Goal: Information Seeking & Learning: Learn about a topic

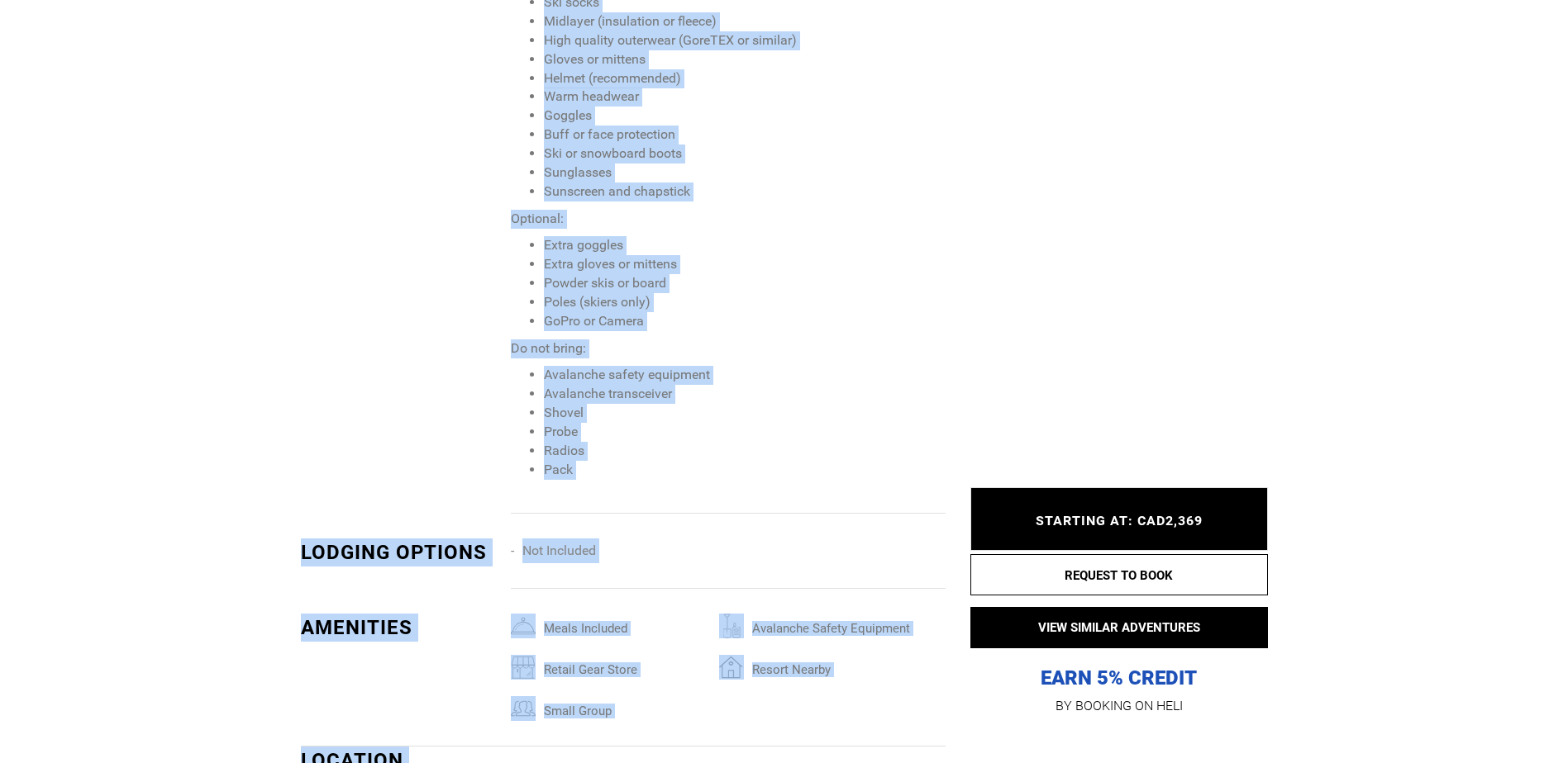
scroll to position [2119, 0]
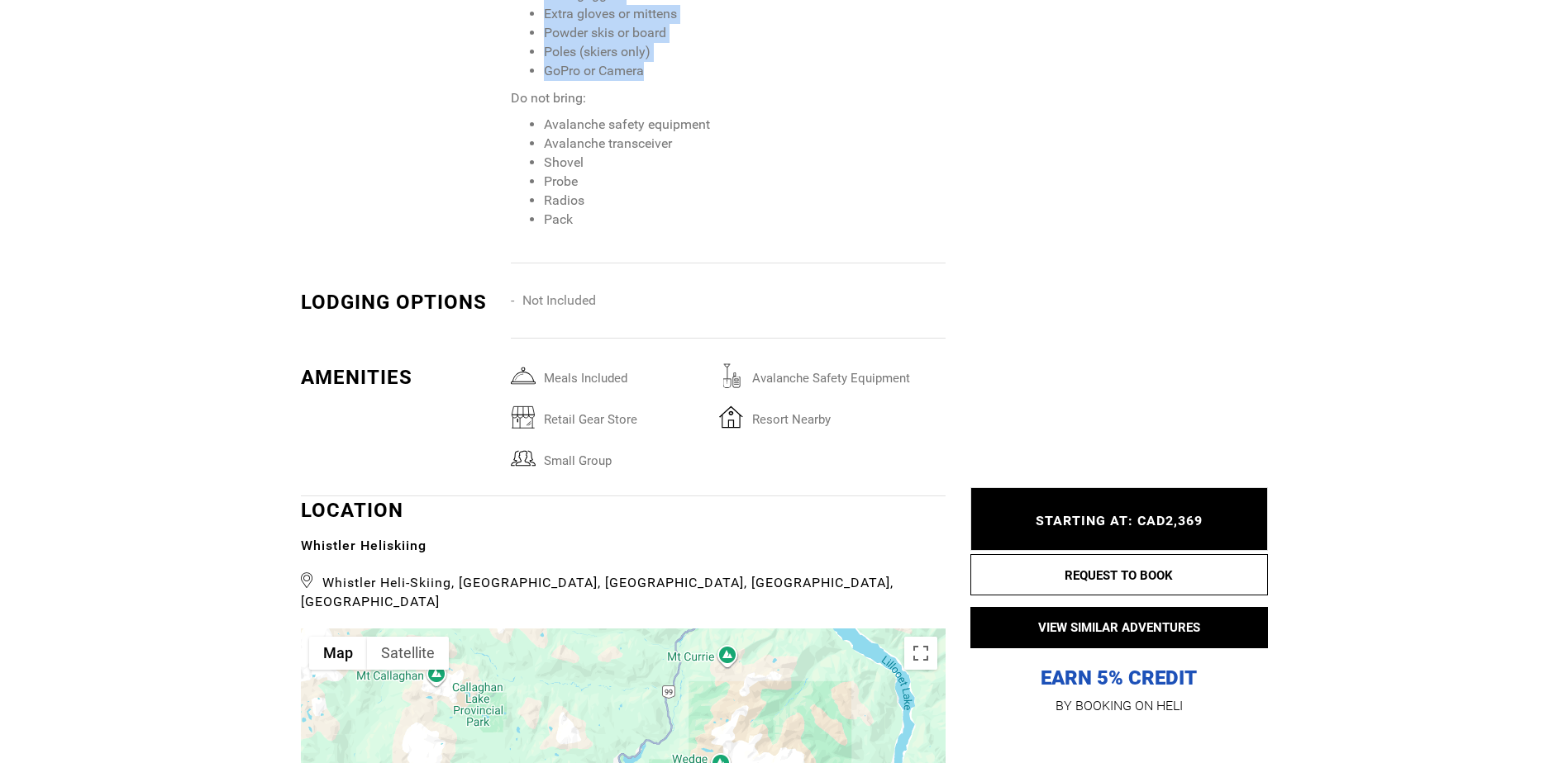
drag, startPoint x: 512, startPoint y: 342, endPoint x: 763, endPoint y: 68, distance: 371.6
copy span "Recommended: Baselayers Ski socks Midlayer (insulation or fleece) High quality …"
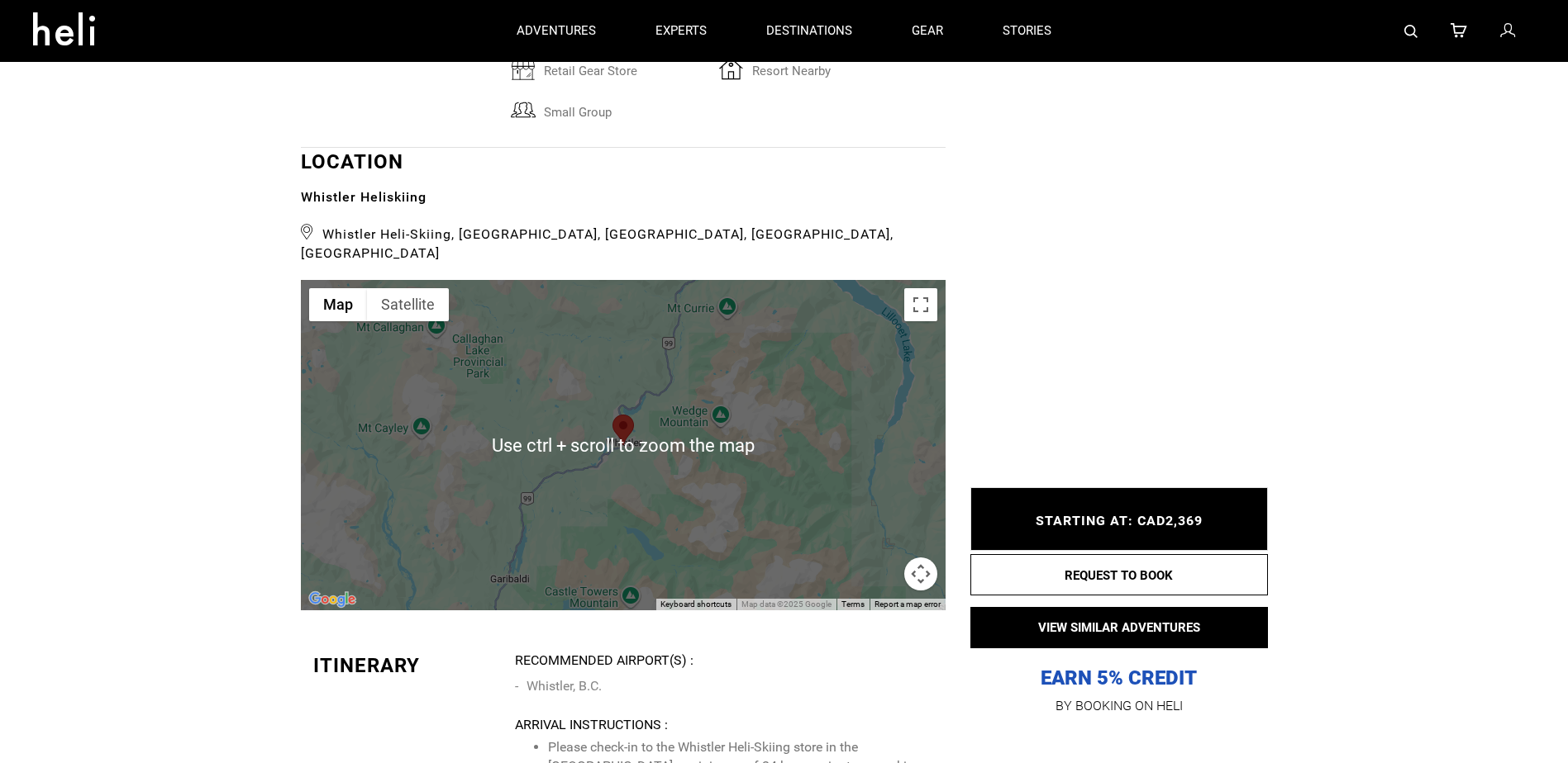
scroll to position [2450, 0]
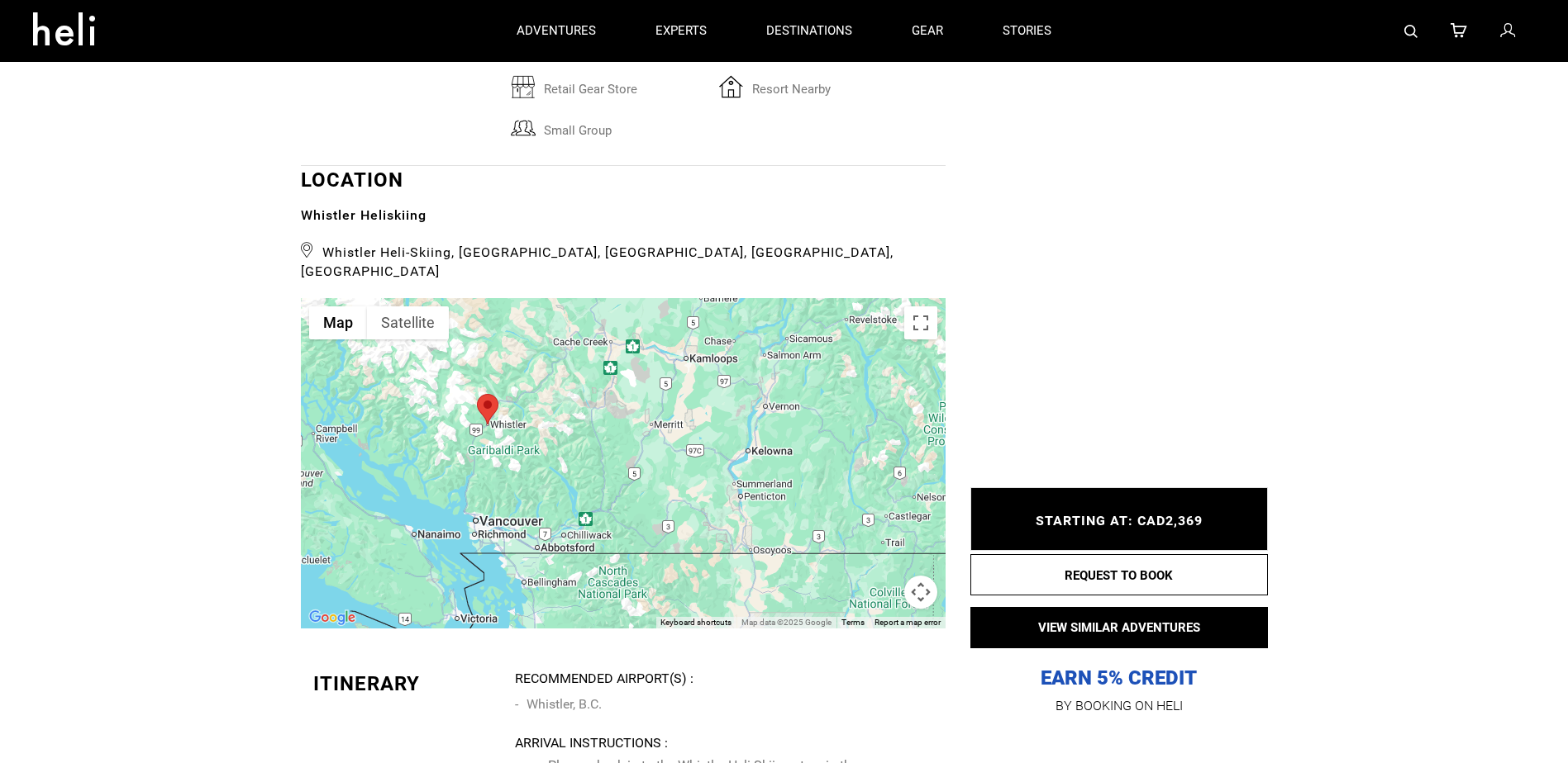
drag, startPoint x: 696, startPoint y: 412, endPoint x: 536, endPoint y: 374, distance: 164.5
click at [536, 374] on div at bounding box center [623, 463] width 645 height 330
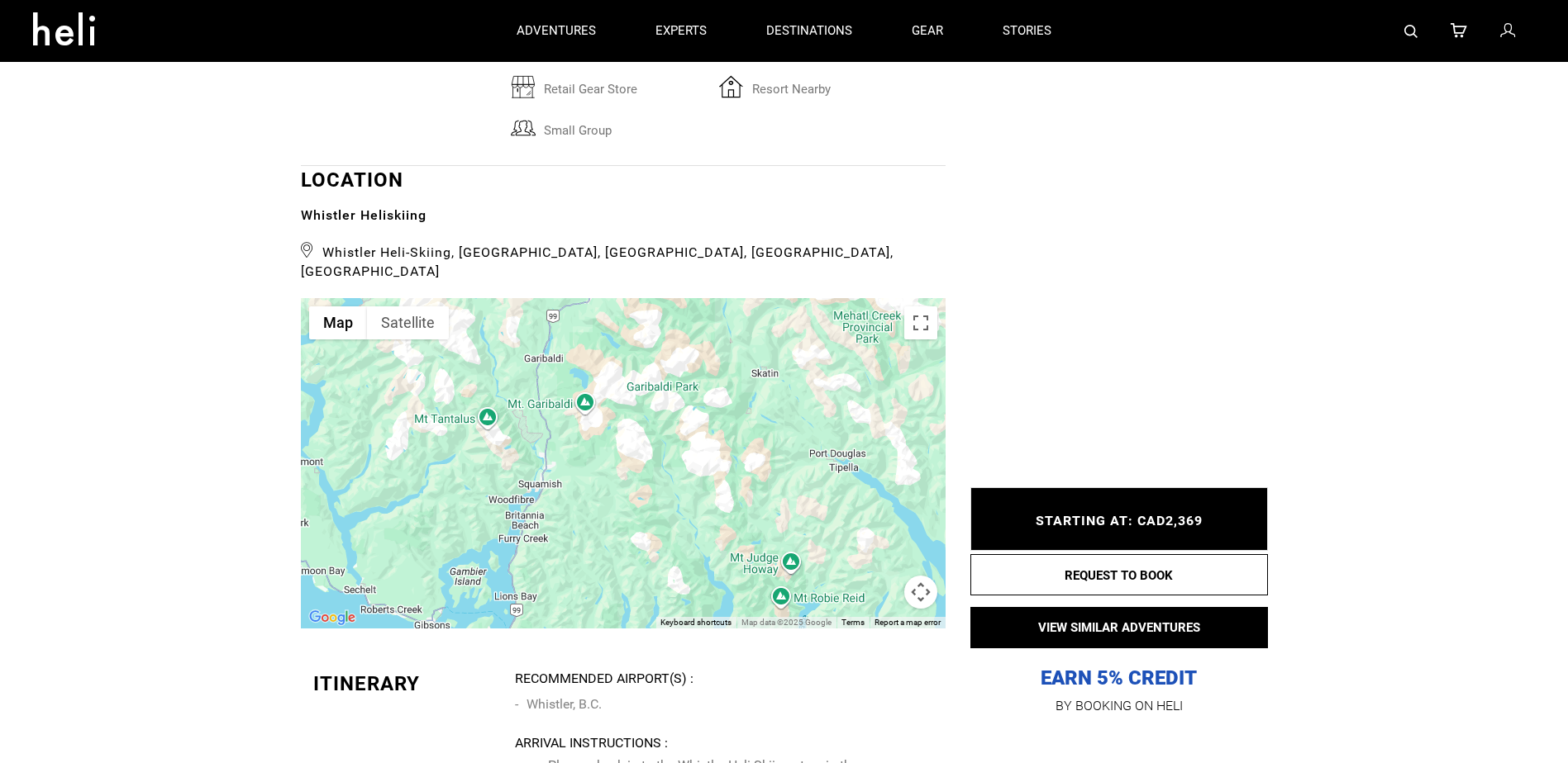
drag, startPoint x: 424, startPoint y: 421, endPoint x: 676, endPoint y: 217, distance: 324.2
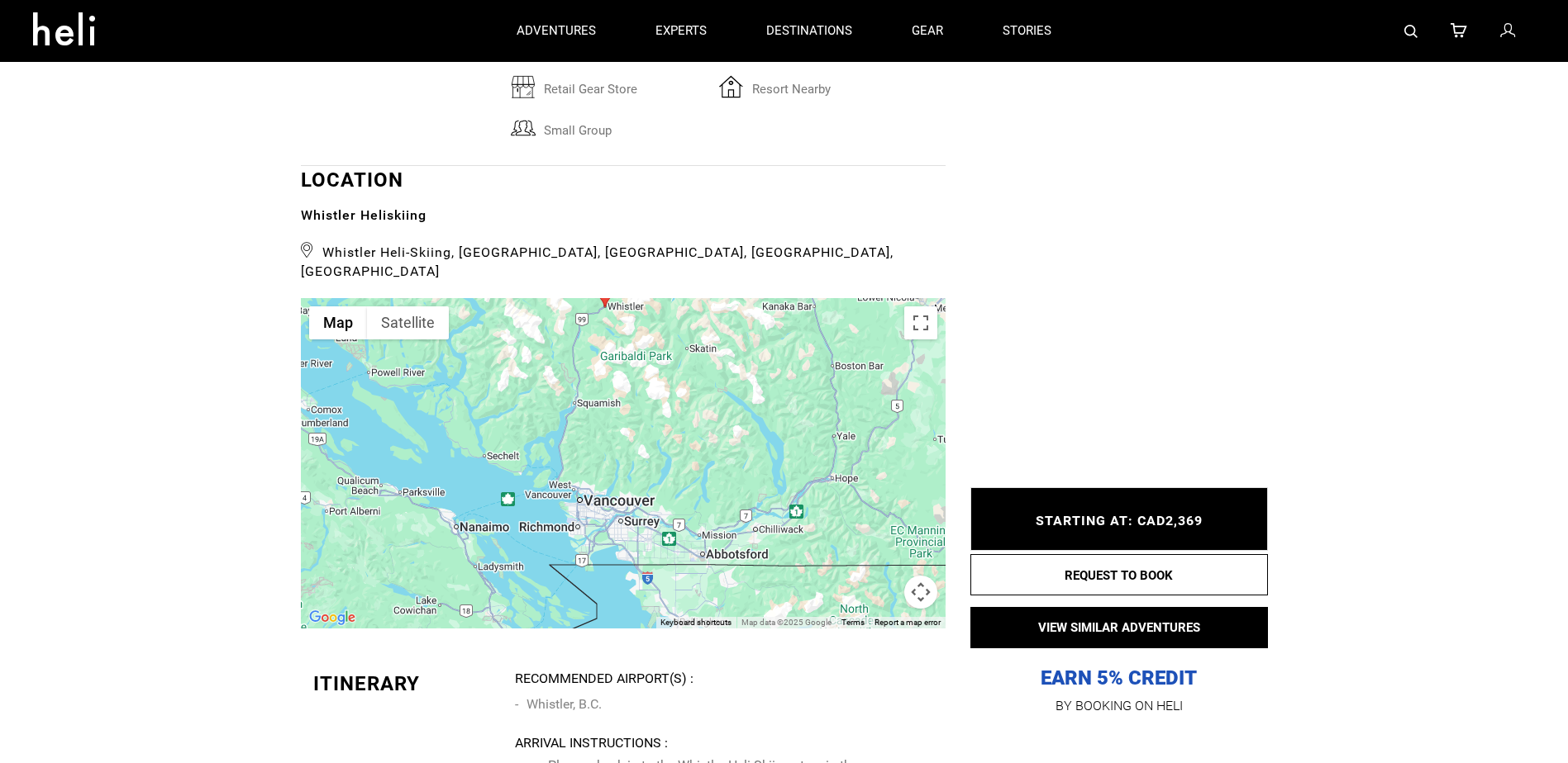
drag, startPoint x: 702, startPoint y: 427, endPoint x: 649, endPoint y: 356, distance: 88.6
click at [649, 356] on div at bounding box center [623, 463] width 645 height 330
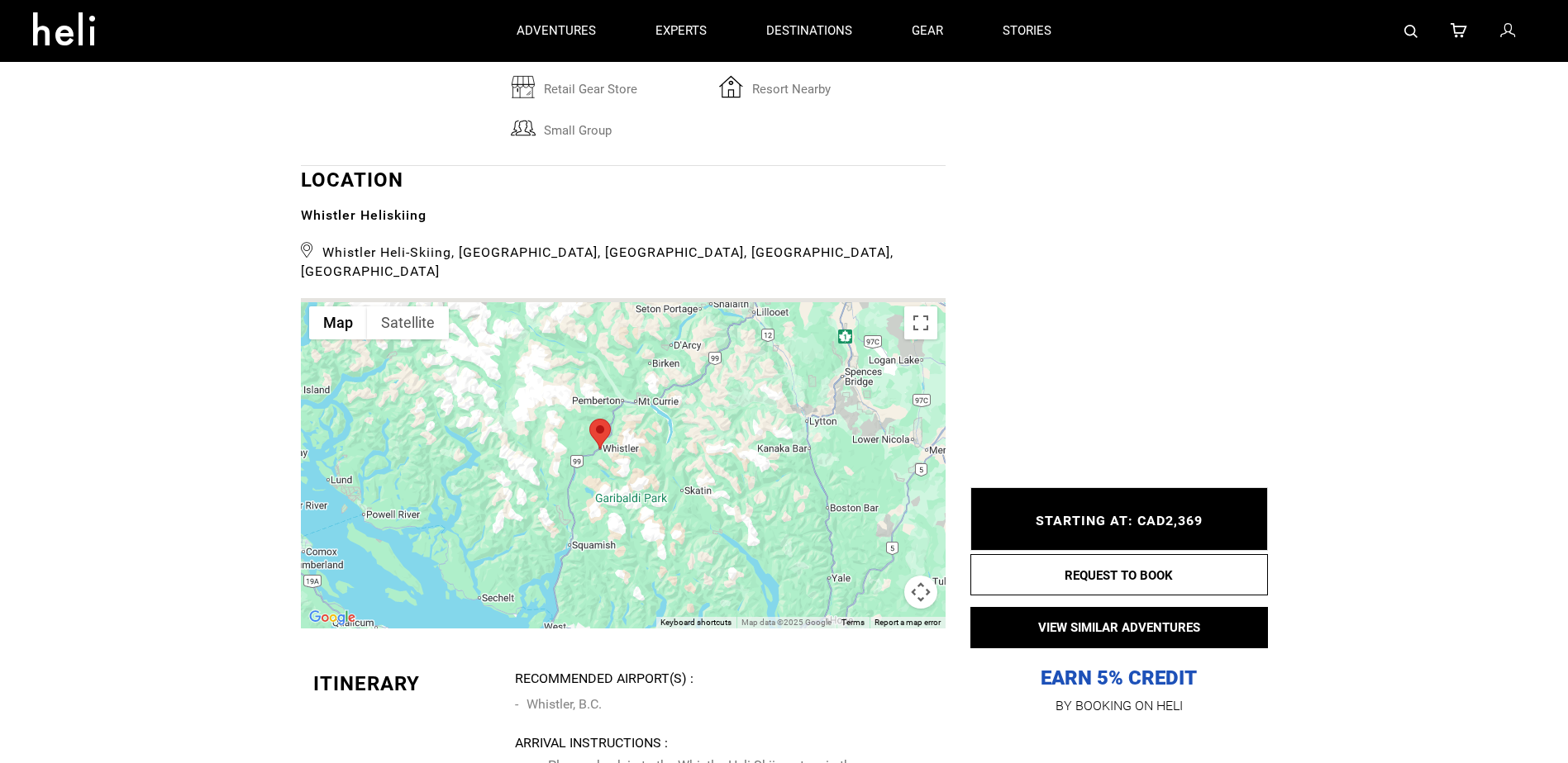
drag, startPoint x: 711, startPoint y: 417, endPoint x: 705, endPoint y: 567, distance: 150.1
click at [705, 567] on div at bounding box center [623, 463] width 645 height 330
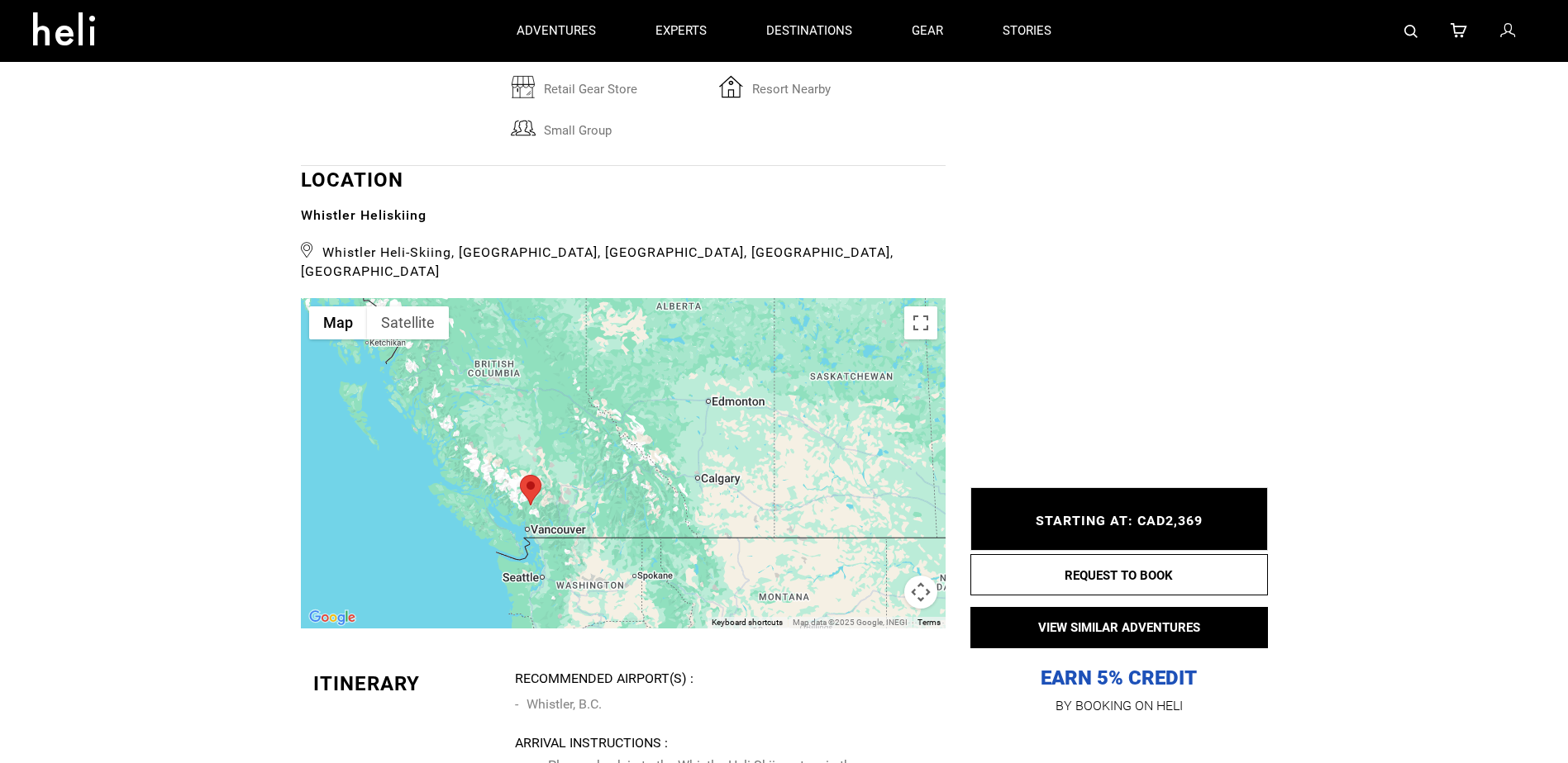
drag, startPoint x: 779, startPoint y: 401, endPoint x: 654, endPoint y: 464, distance: 140.0
click at [654, 464] on div at bounding box center [623, 463] width 645 height 330
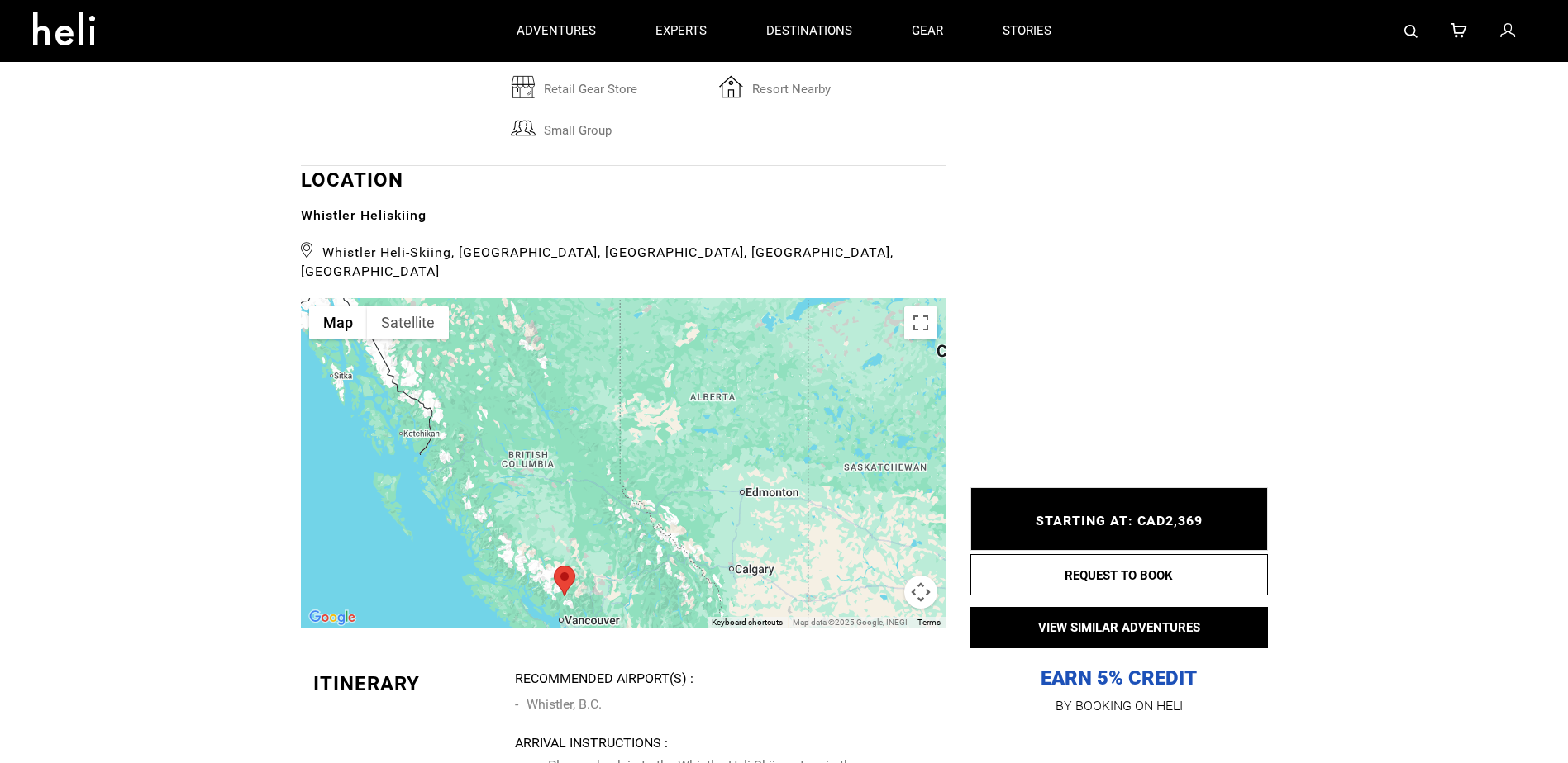
drag, startPoint x: 608, startPoint y: 423, endPoint x: 635, endPoint y: 501, distance: 82.5
click at [635, 501] on div at bounding box center [623, 463] width 645 height 330
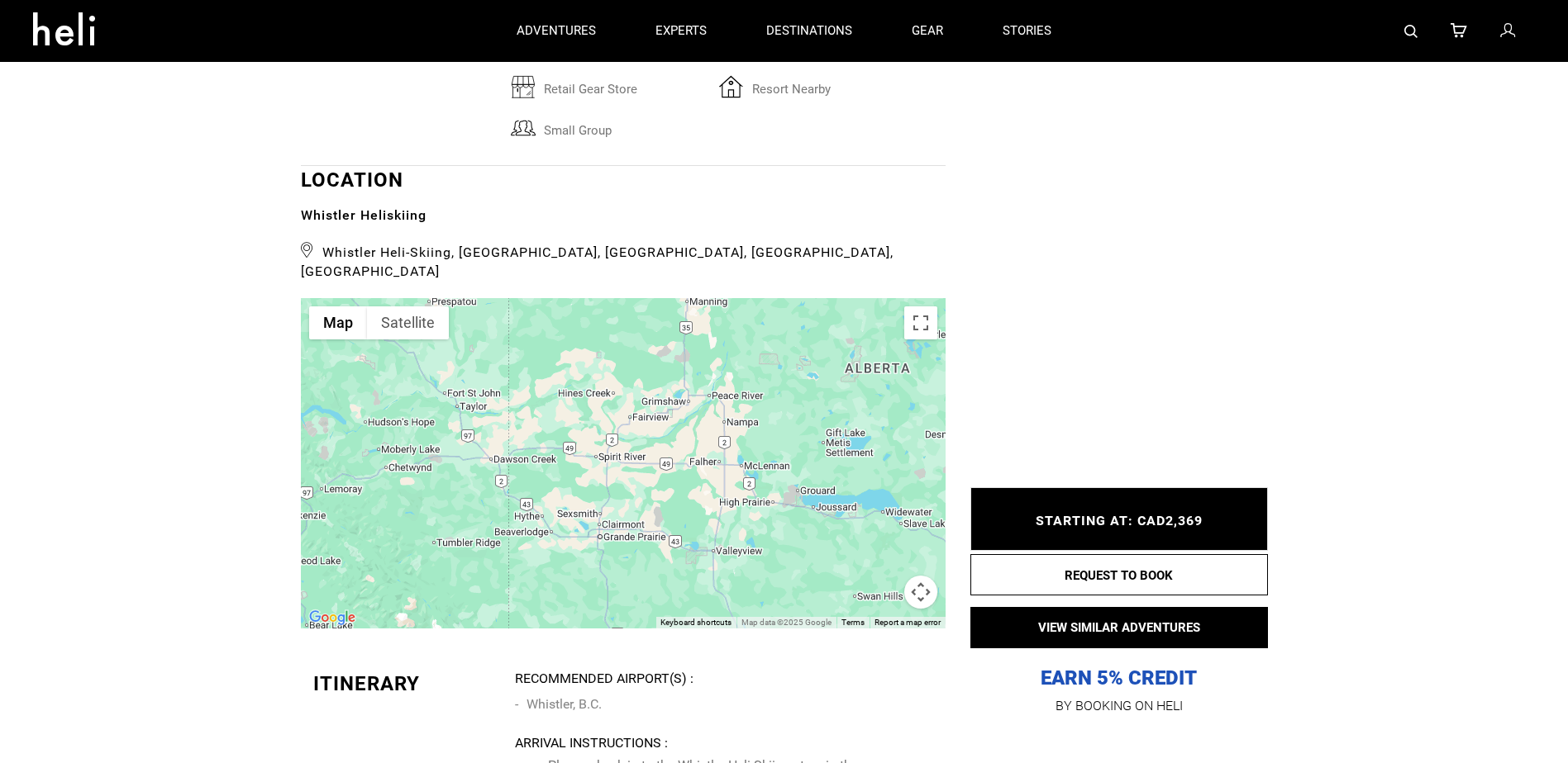
drag, startPoint x: 703, startPoint y: 389, endPoint x: 699, endPoint y: 481, distance: 92.1
click at [699, 481] on div at bounding box center [623, 463] width 645 height 330
click at [413, 307] on button "Satellite" at bounding box center [408, 323] width 82 height 33
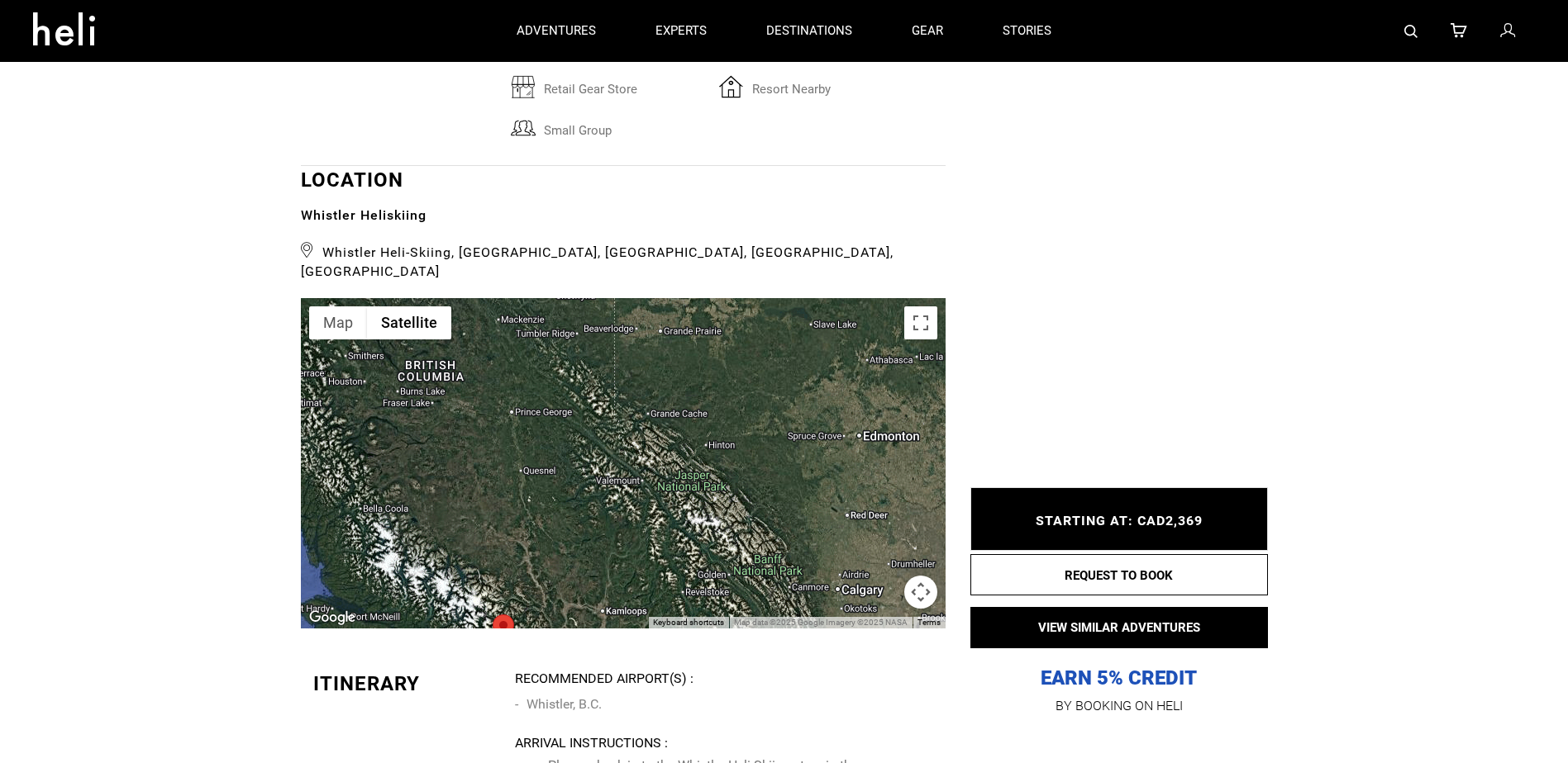
drag, startPoint x: 607, startPoint y: 501, endPoint x: 648, endPoint y: 347, distance: 159.4
click at [648, 347] on div at bounding box center [623, 463] width 645 height 330
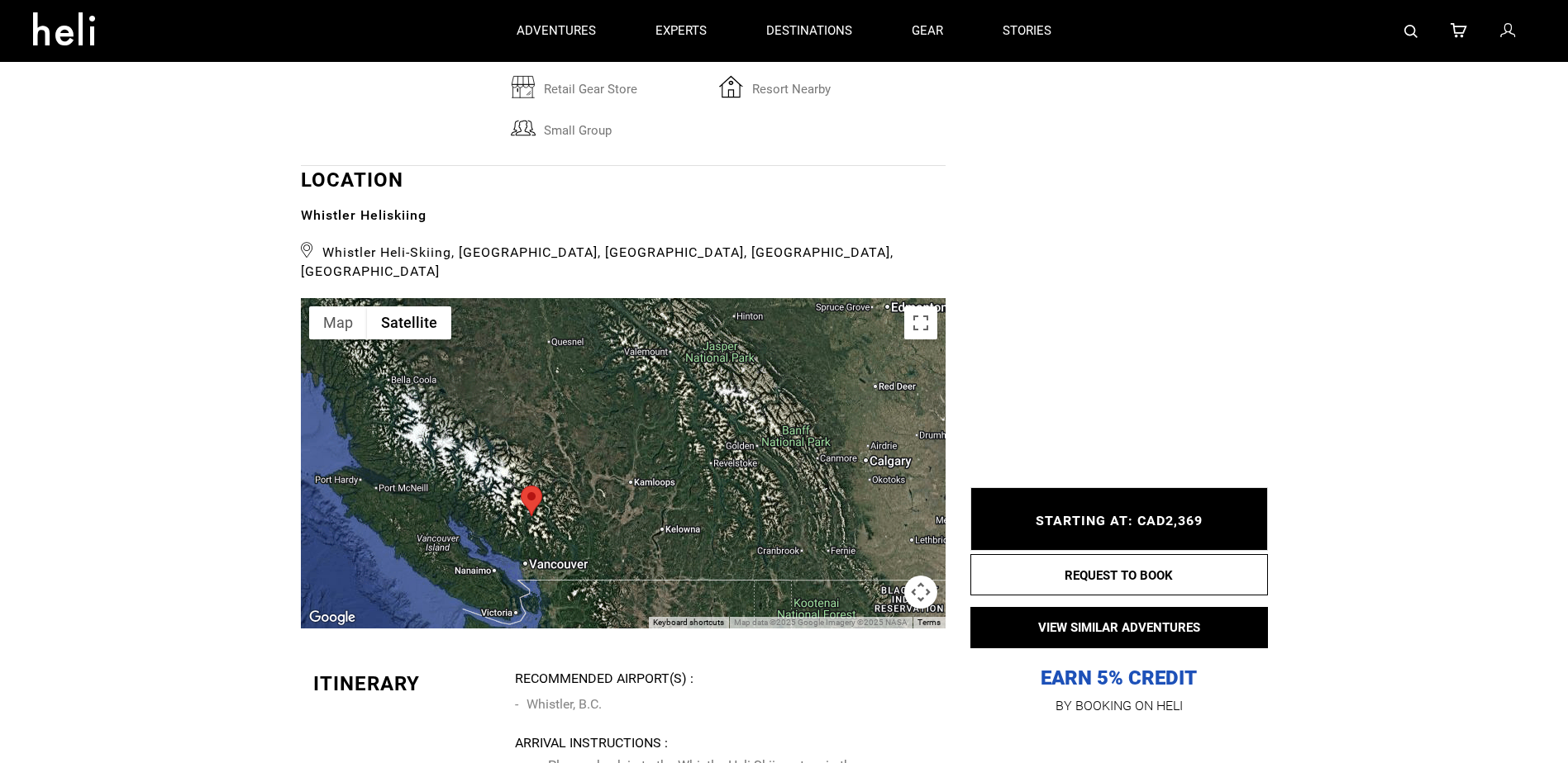
drag, startPoint x: 620, startPoint y: 391, endPoint x: 632, endPoint y: 336, distance: 56.3
click at [632, 335] on div at bounding box center [623, 463] width 645 height 330
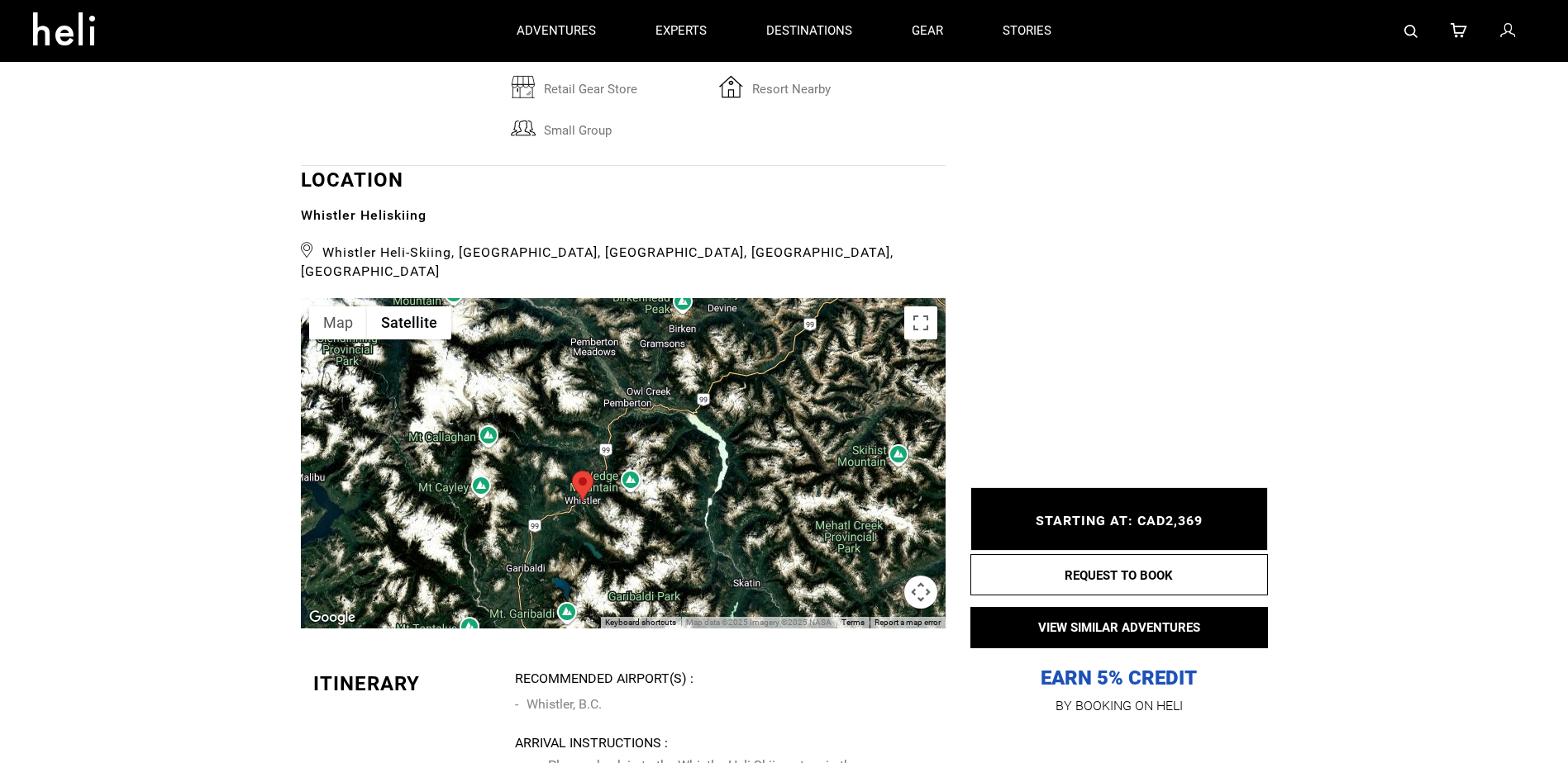
click at [897, 437] on div at bounding box center [623, 463] width 645 height 330
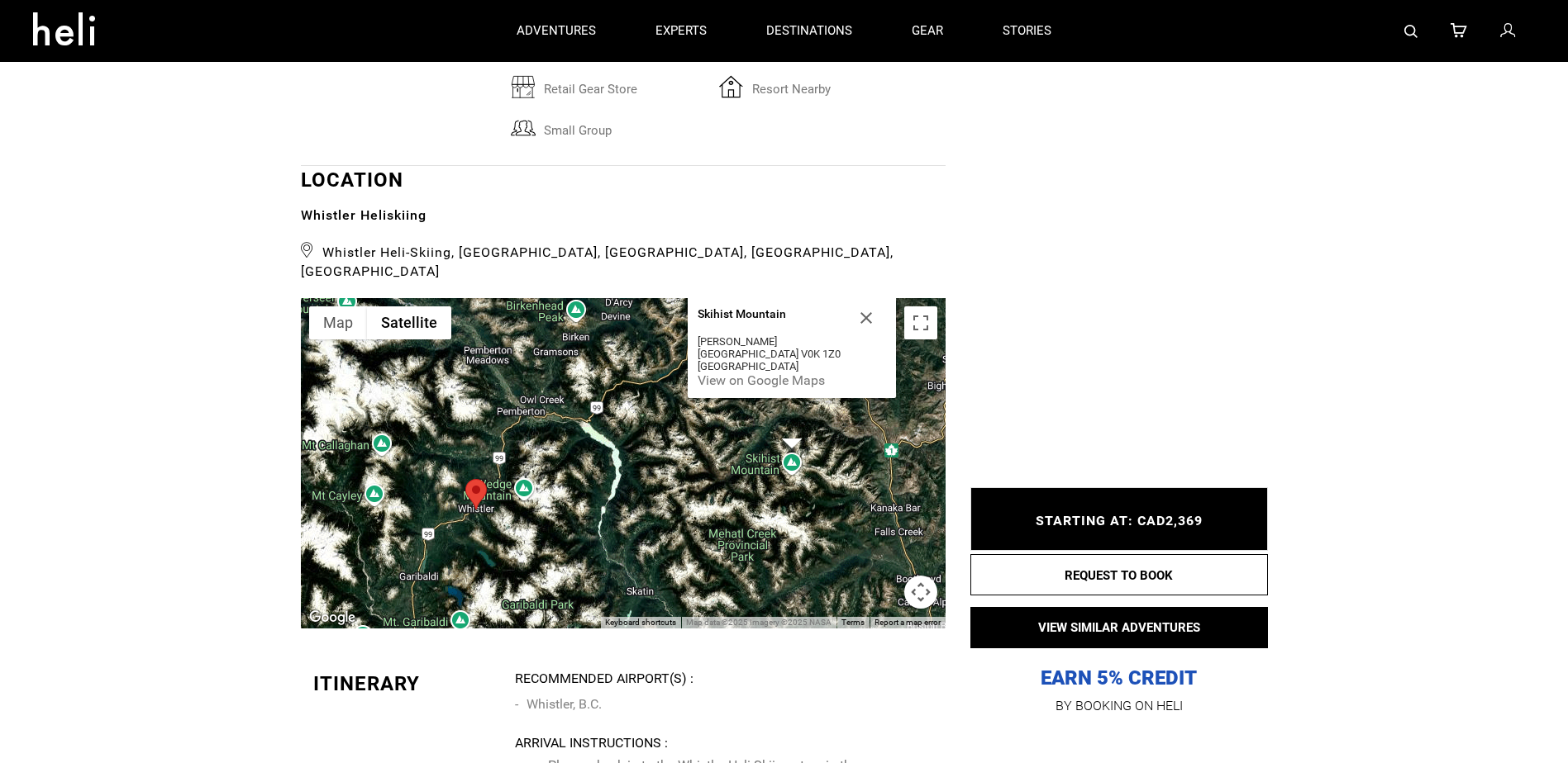
click at [766, 452] on div "Skihist Mountain Skihist Mountain [PERSON_NAME][GEOGRAPHIC_DATA] V0K 1Z0 [GEOGR…" at bounding box center [623, 463] width 645 height 330
click at [792, 446] on div "Skihist Mountain Skihist Mountain [PERSON_NAME][GEOGRAPHIC_DATA] V0K 1Z0 [GEOGR…" at bounding box center [623, 463] width 645 height 330
click at [380, 427] on div "Skihist Mountain Skihist Mountain [PERSON_NAME][GEOGRAPHIC_DATA] V0K 1Z0 [GEOGR…" at bounding box center [623, 463] width 645 height 330
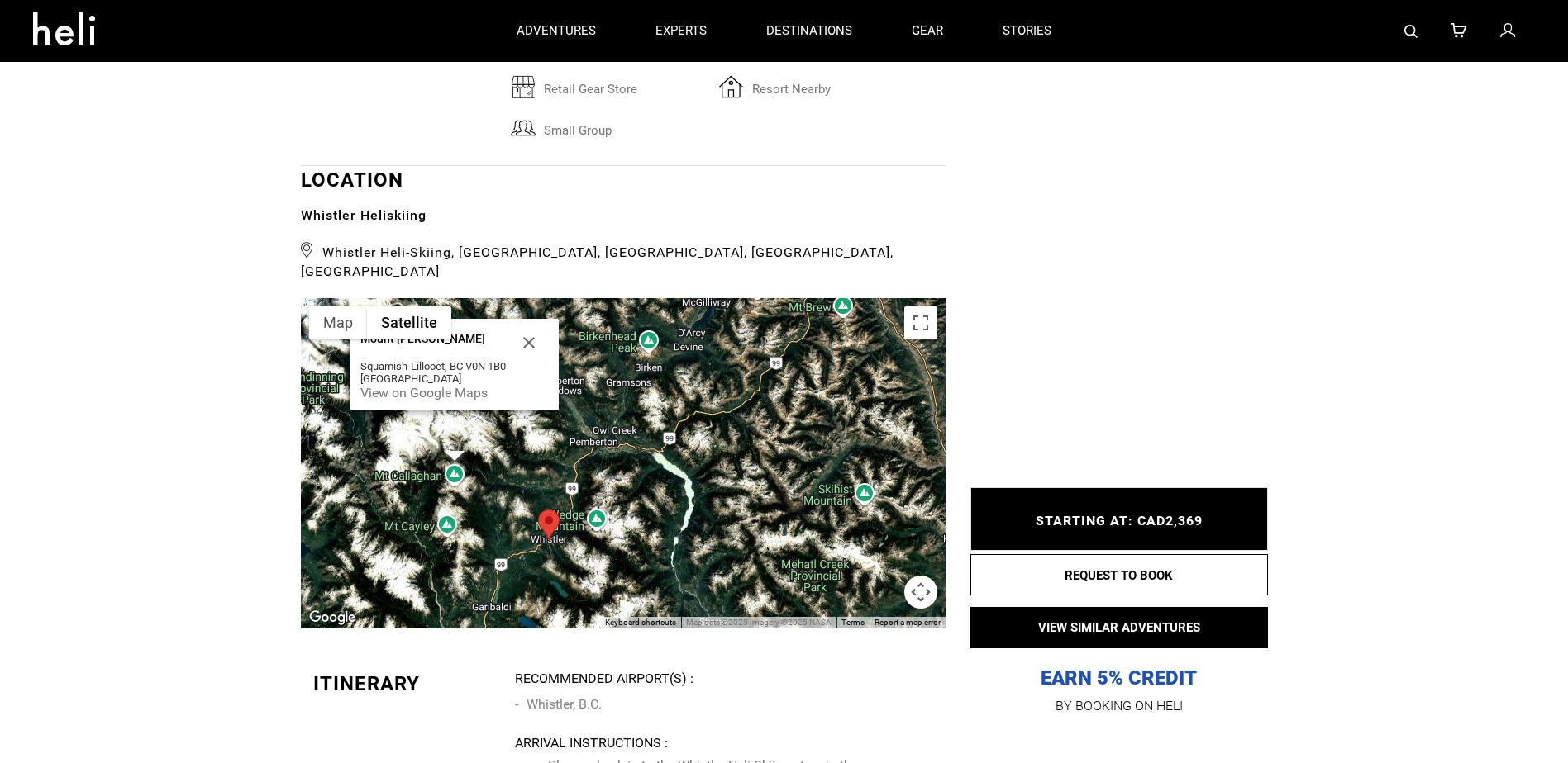
click at [447, 505] on div "Mount [PERSON_NAME] Mount [PERSON_NAME] Squamish-[GEOGRAPHIC_DATA] 1B0 [GEOGRAP…" at bounding box center [623, 463] width 645 height 330
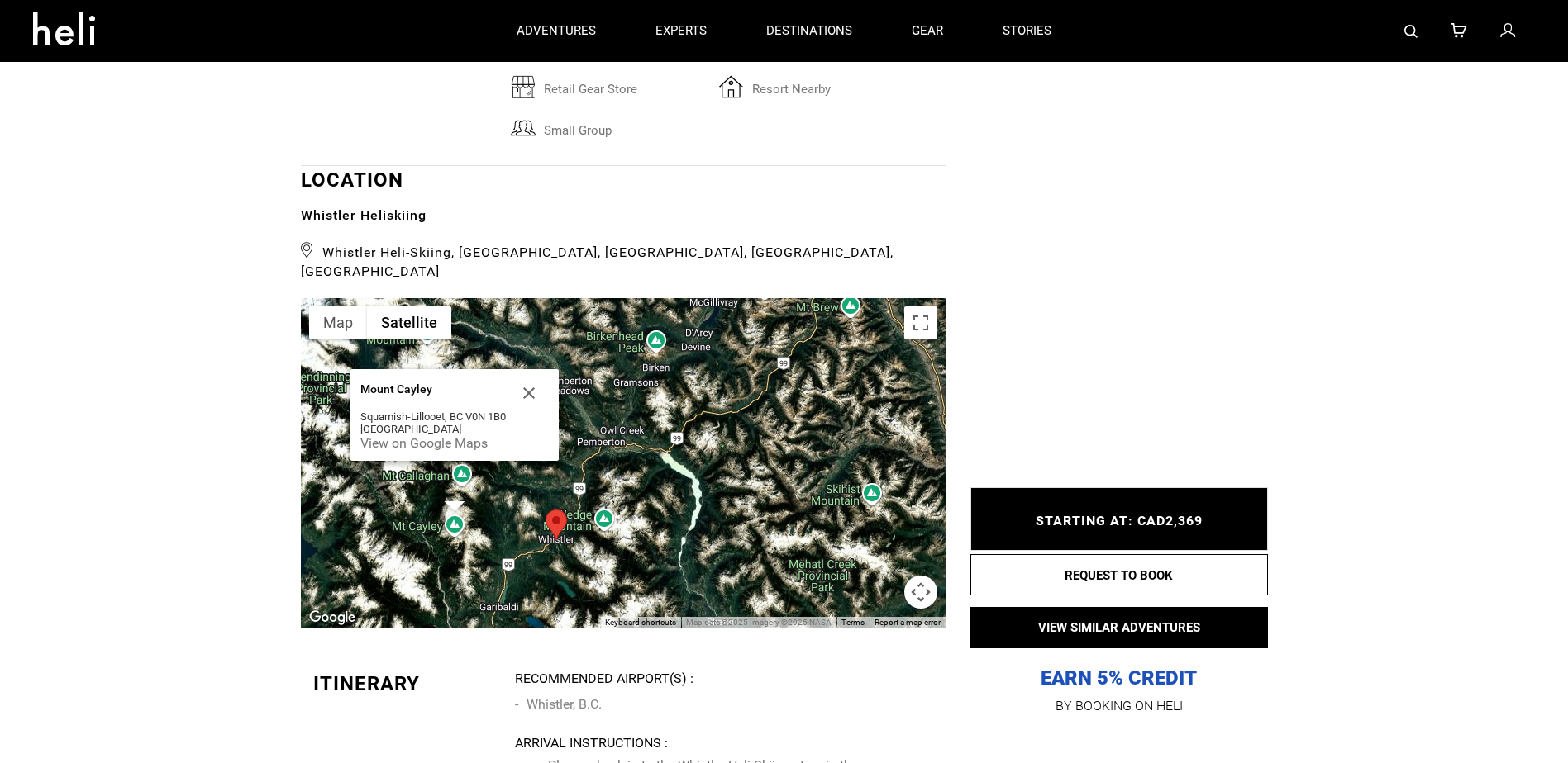
click at [615, 499] on div "[GEOGRAPHIC_DATA] [GEOGRAPHIC_DATA] Squamish-[GEOGRAPHIC_DATA] 1B0 [GEOGRAPHIC_…" at bounding box center [623, 463] width 645 height 330
click at [609, 502] on div "[GEOGRAPHIC_DATA] [GEOGRAPHIC_DATA] Squamish-[GEOGRAPHIC_DATA] 1B0 [GEOGRAPHIC_…" at bounding box center [623, 463] width 645 height 330
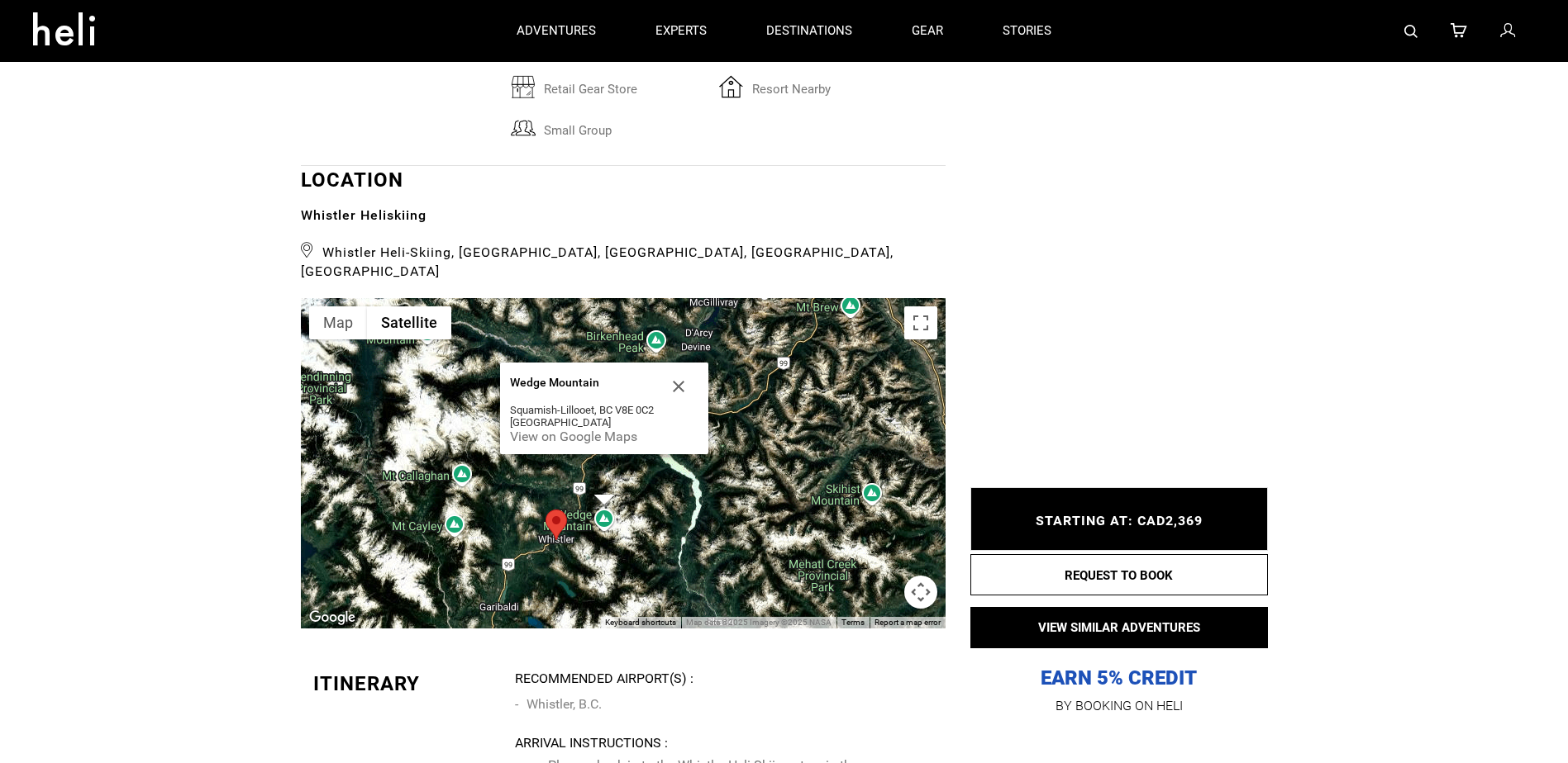
click at [604, 499] on div "Wedge Mountain Wedge Mountain Squamish-[GEOGRAPHIC_DATA], BC V8E 0C2 [GEOGRAPHI…" at bounding box center [623, 463] width 645 height 330
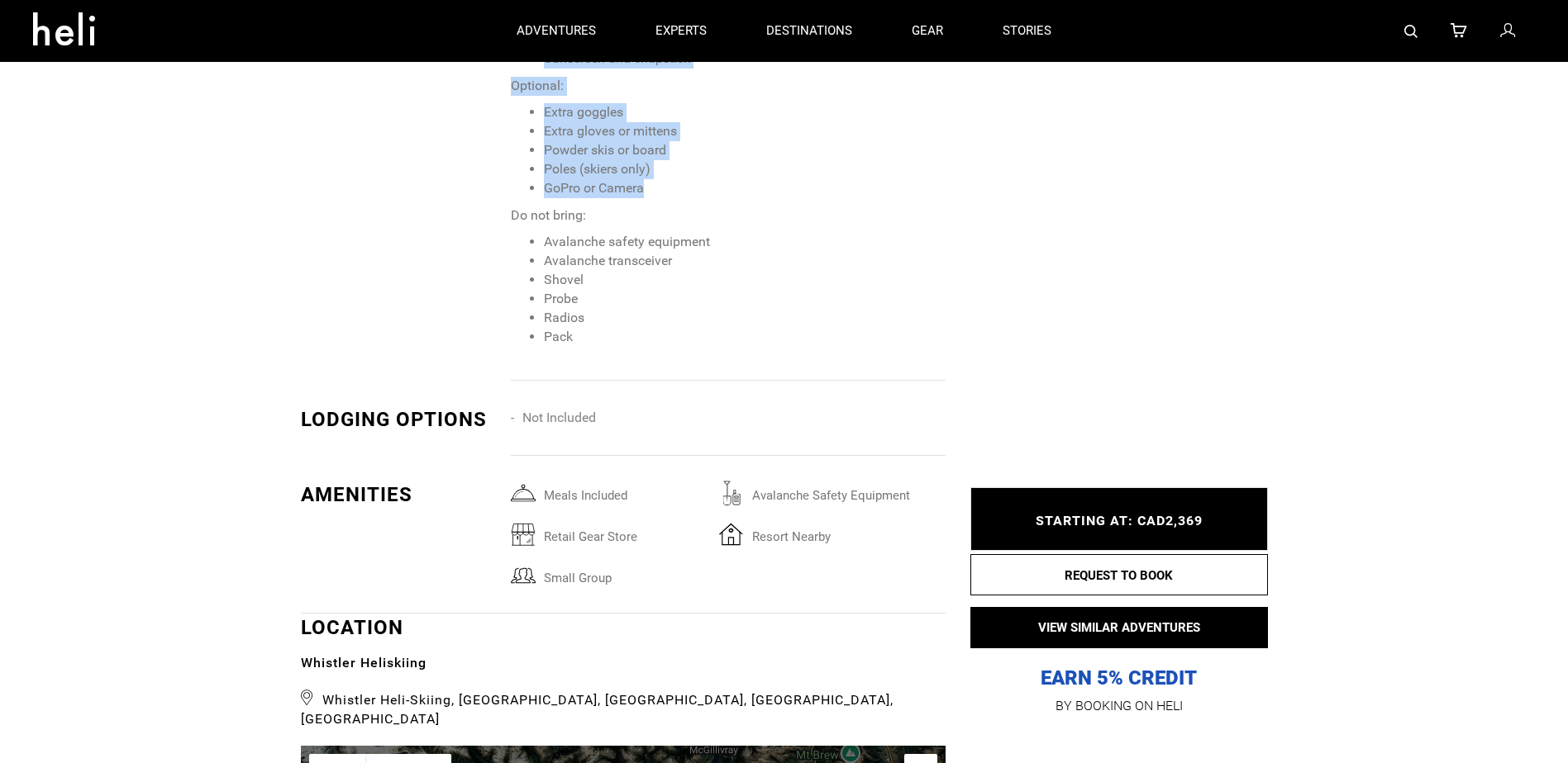
scroll to position [1954, 0]
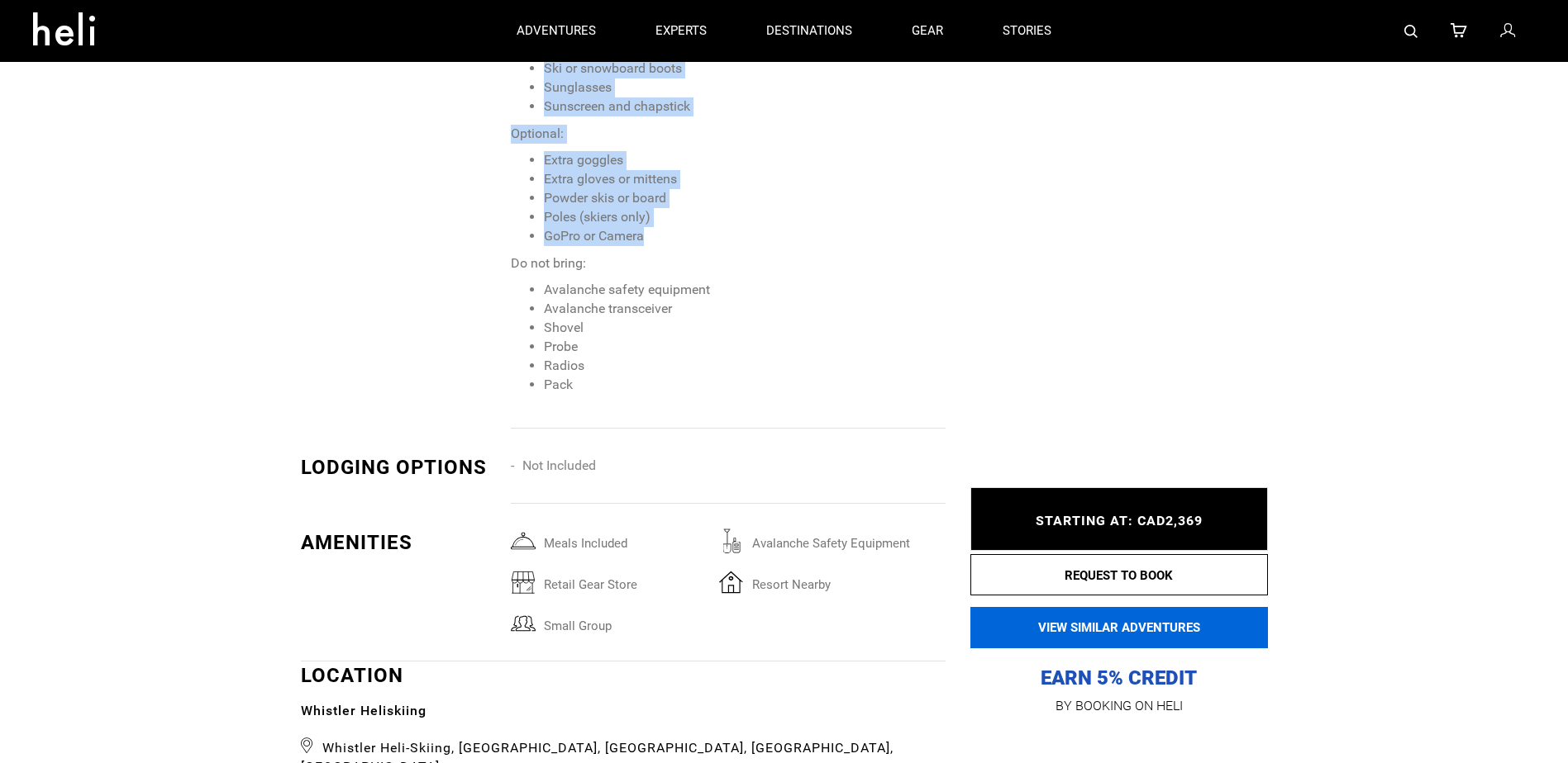
click at [1145, 628] on button "VIEW SIMILAR ADVENTURES" at bounding box center [1119, 628] width 297 height 41
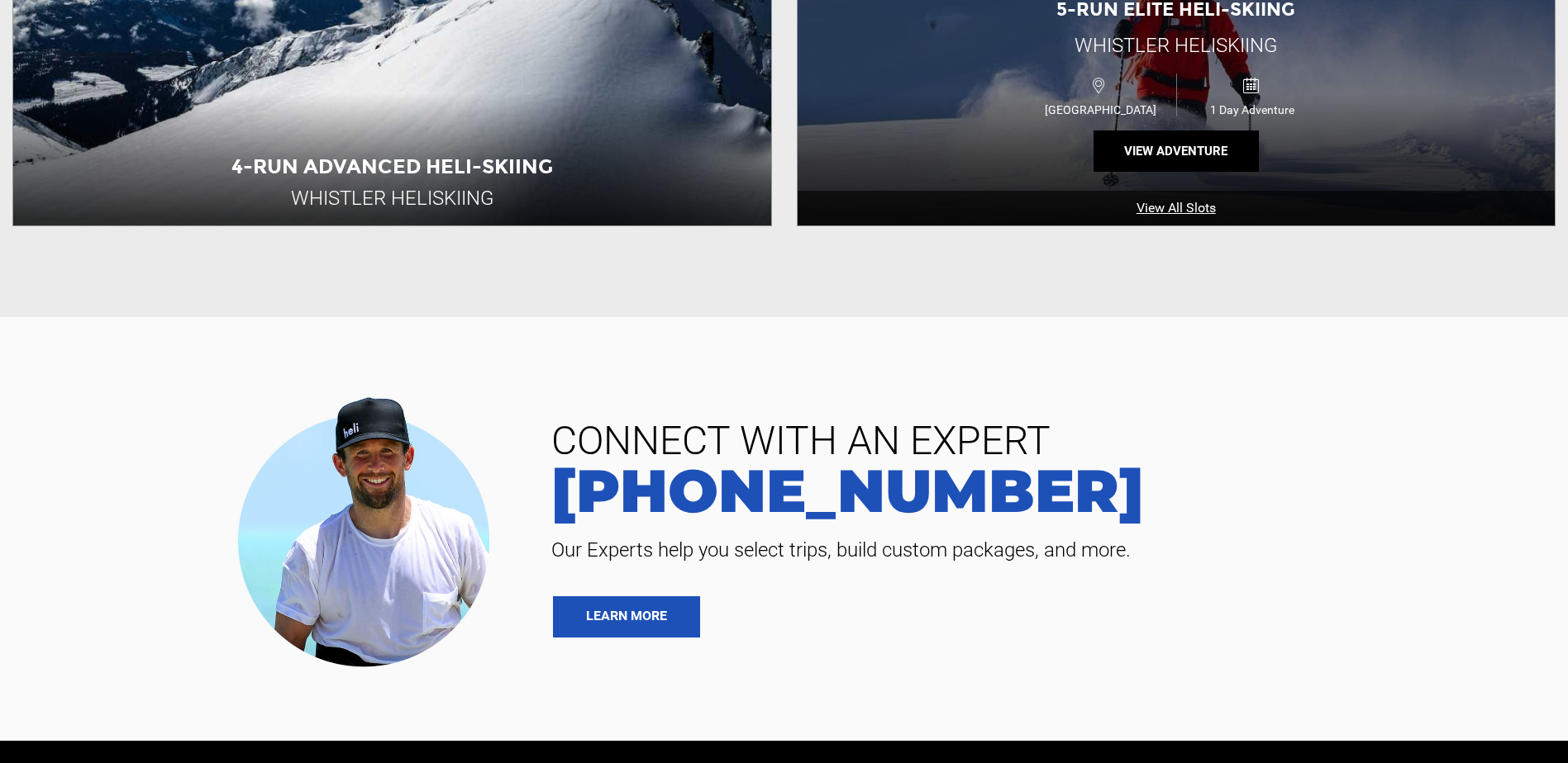
scroll to position [1074, 0]
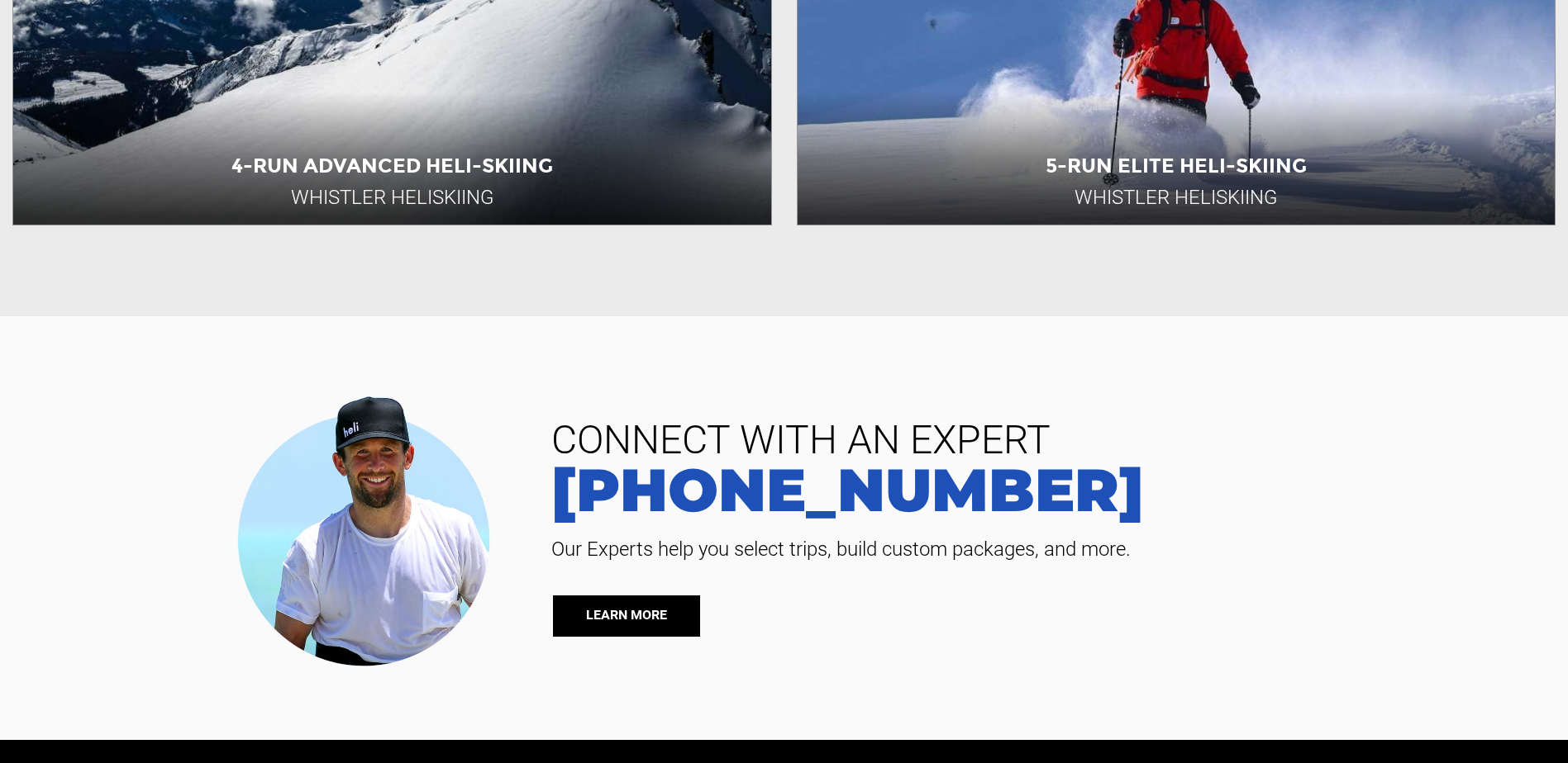
click at [662, 613] on link "LEARN MORE" at bounding box center [626, 616] width 147 height 41
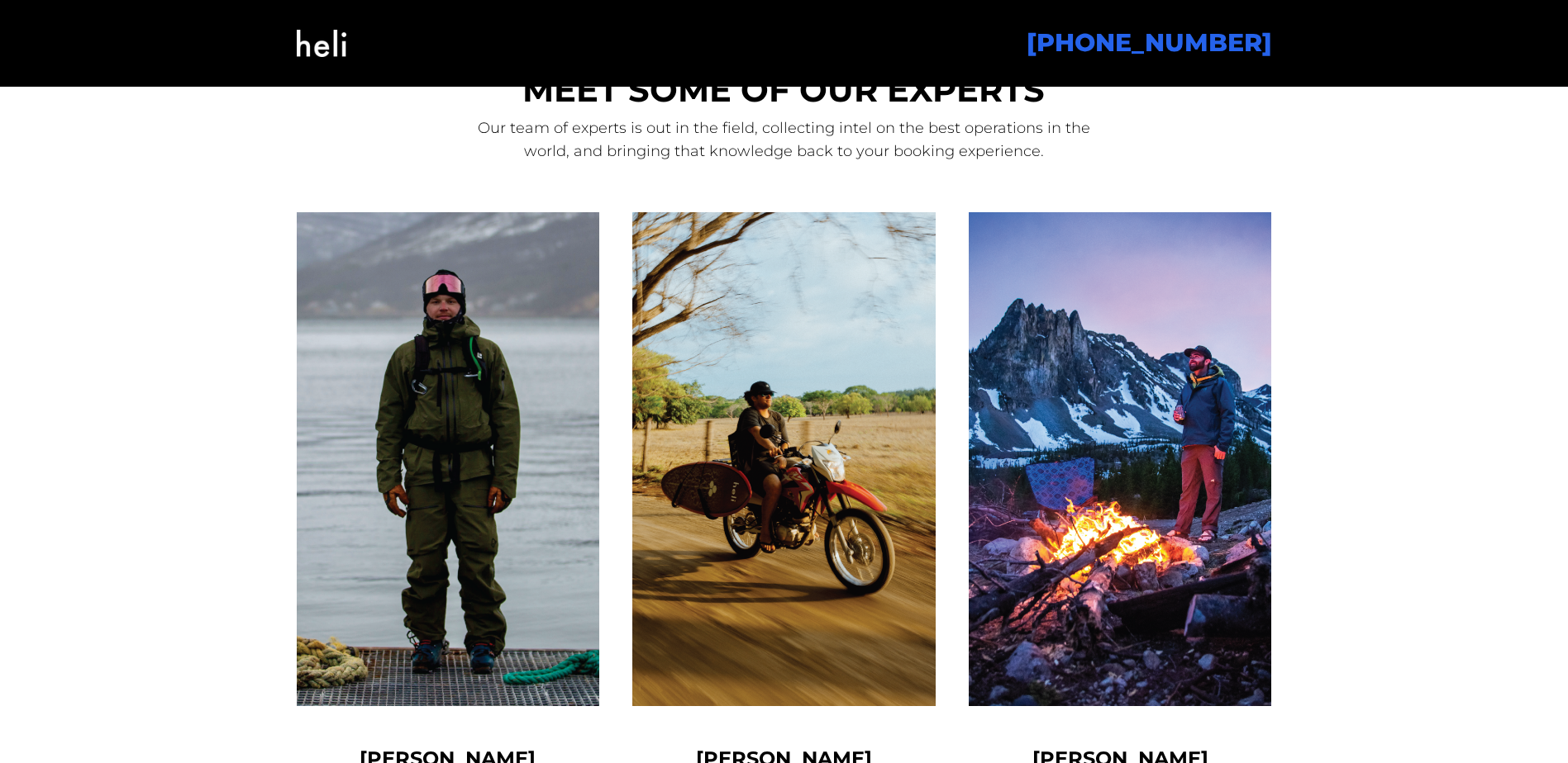
scroll to position [1322, 0]
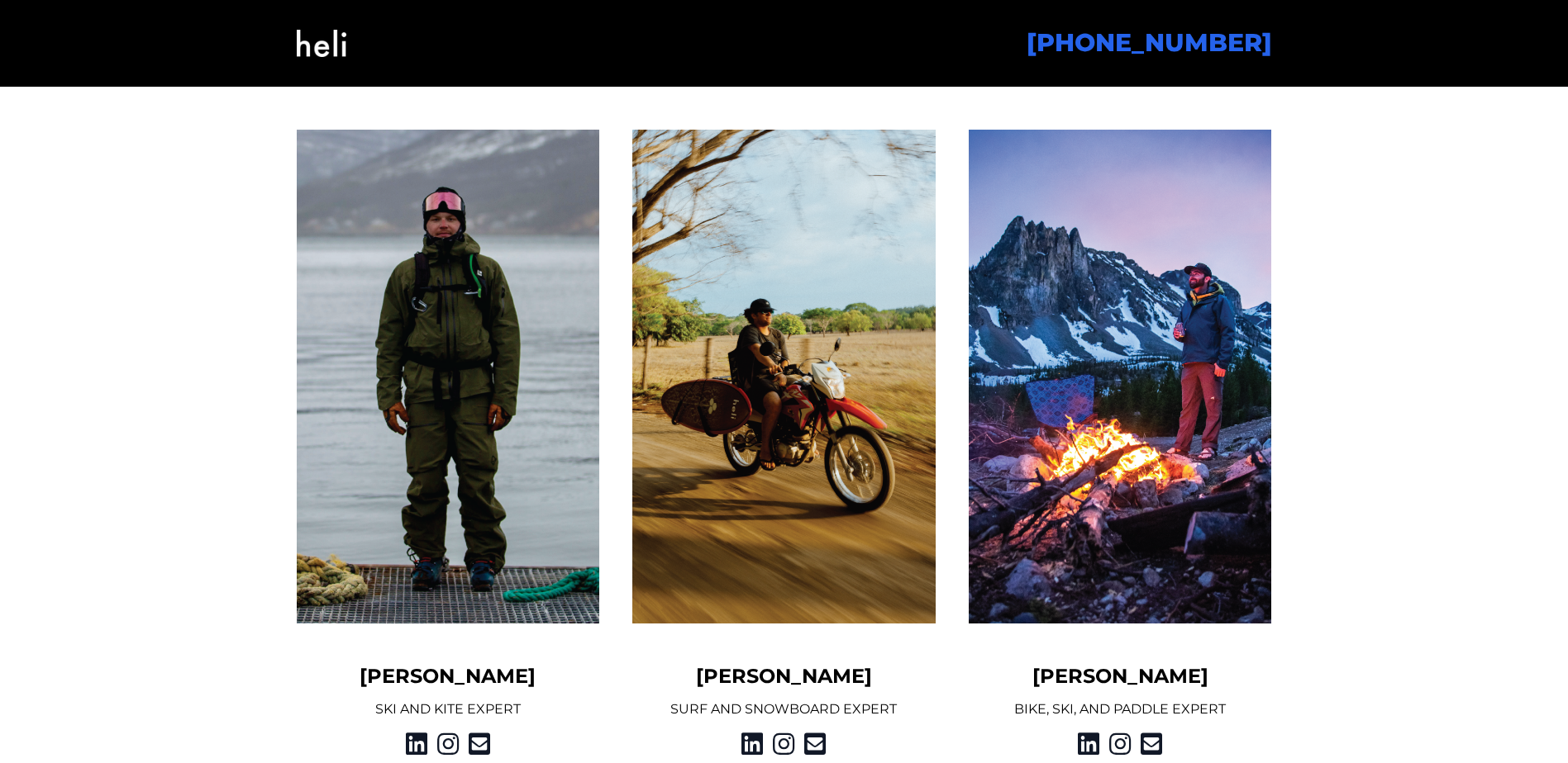
click at [772, 330] on img at bounding box center [784, 376] width 303 height 494
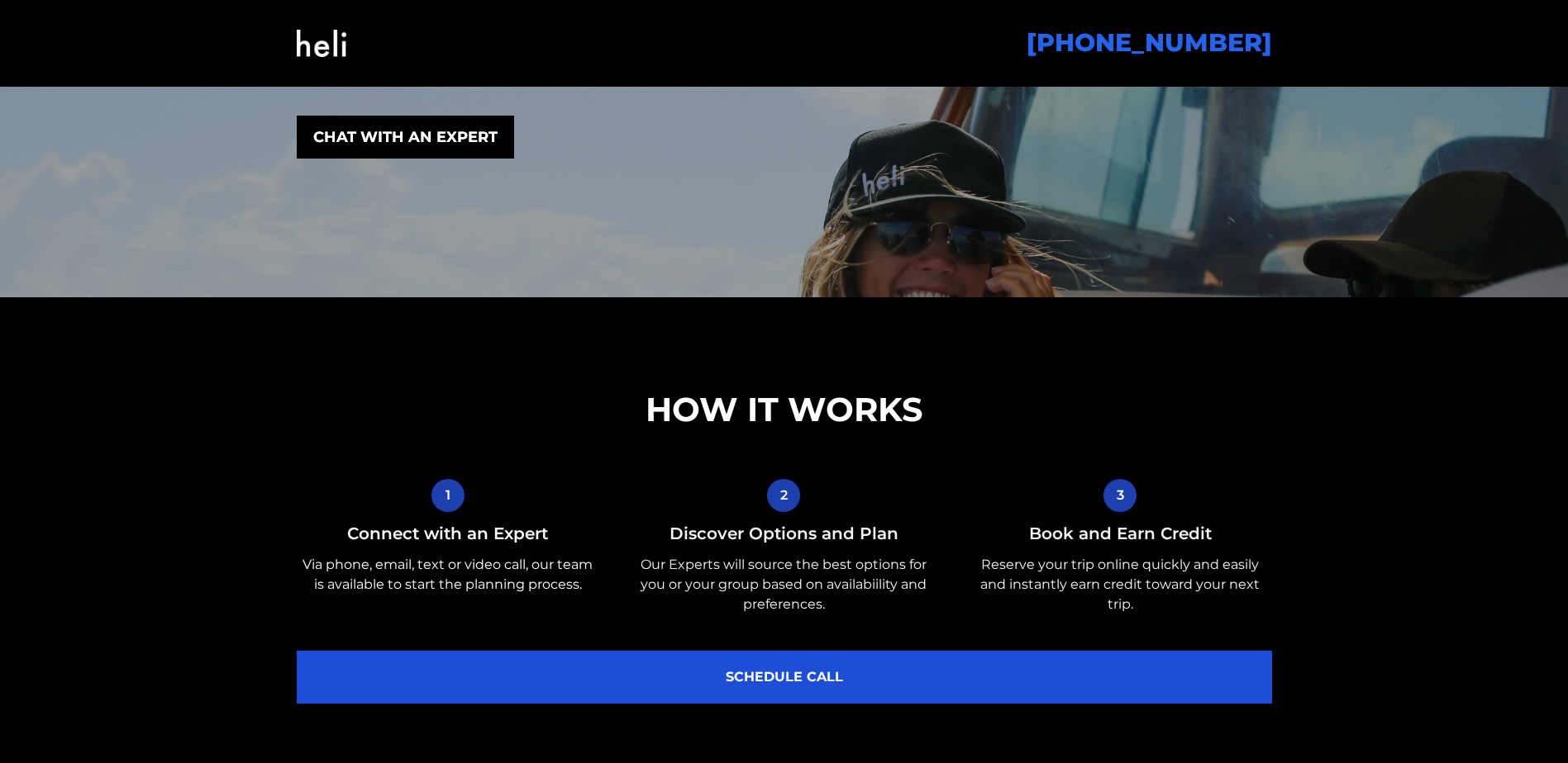
scroll to position [0, 0]
